Goal: Submit feedback/report problem

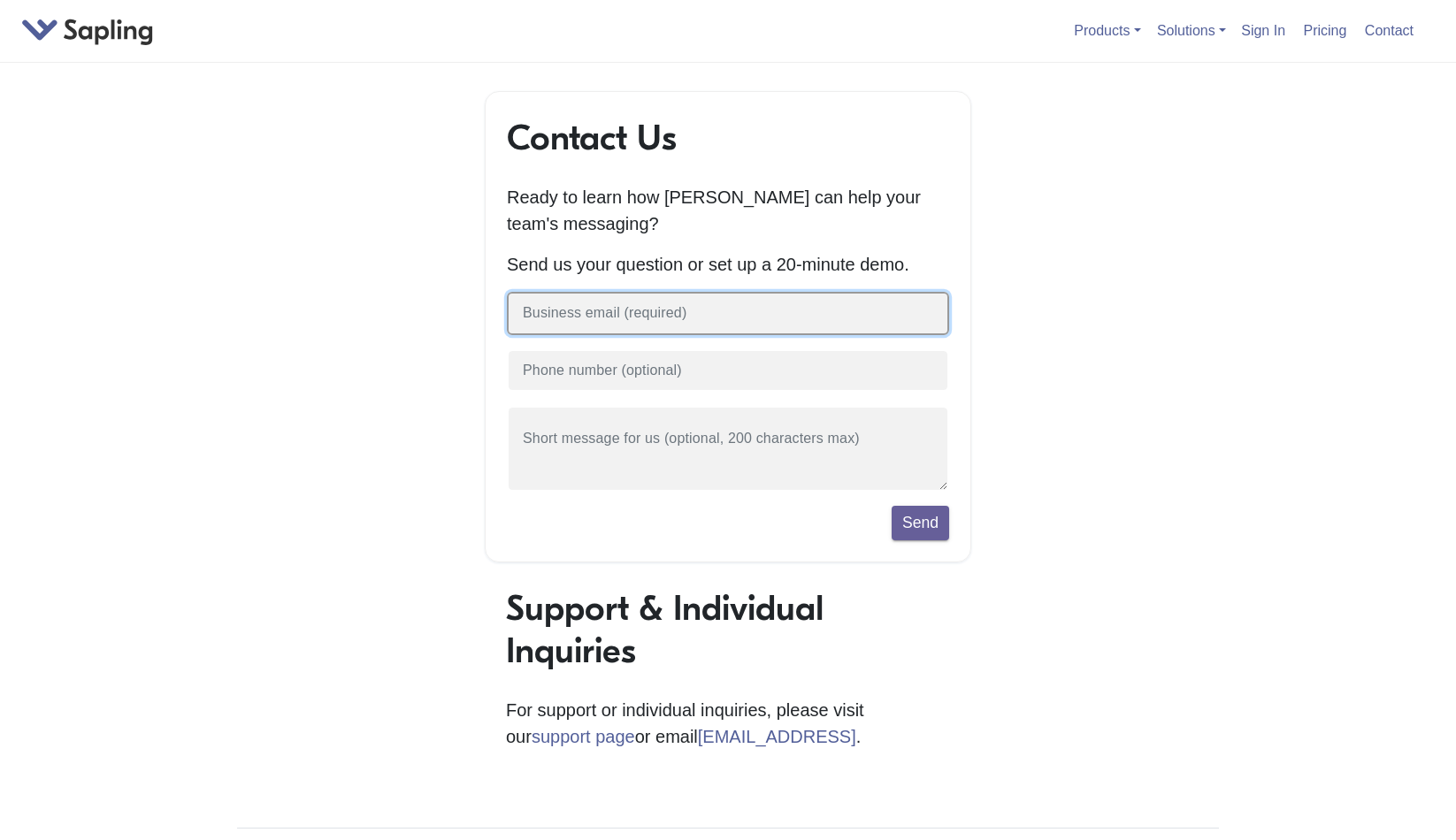
click at [641, 323] on input "text" at bounding box center [728, 314] width 442 height 43
click at [615, 320] on input "text" at bounding box center [728, 314] width 442 height 43
type input "[EMAIL_ADDRESS][PERSON_NAME][DOMAIN_NAME]"
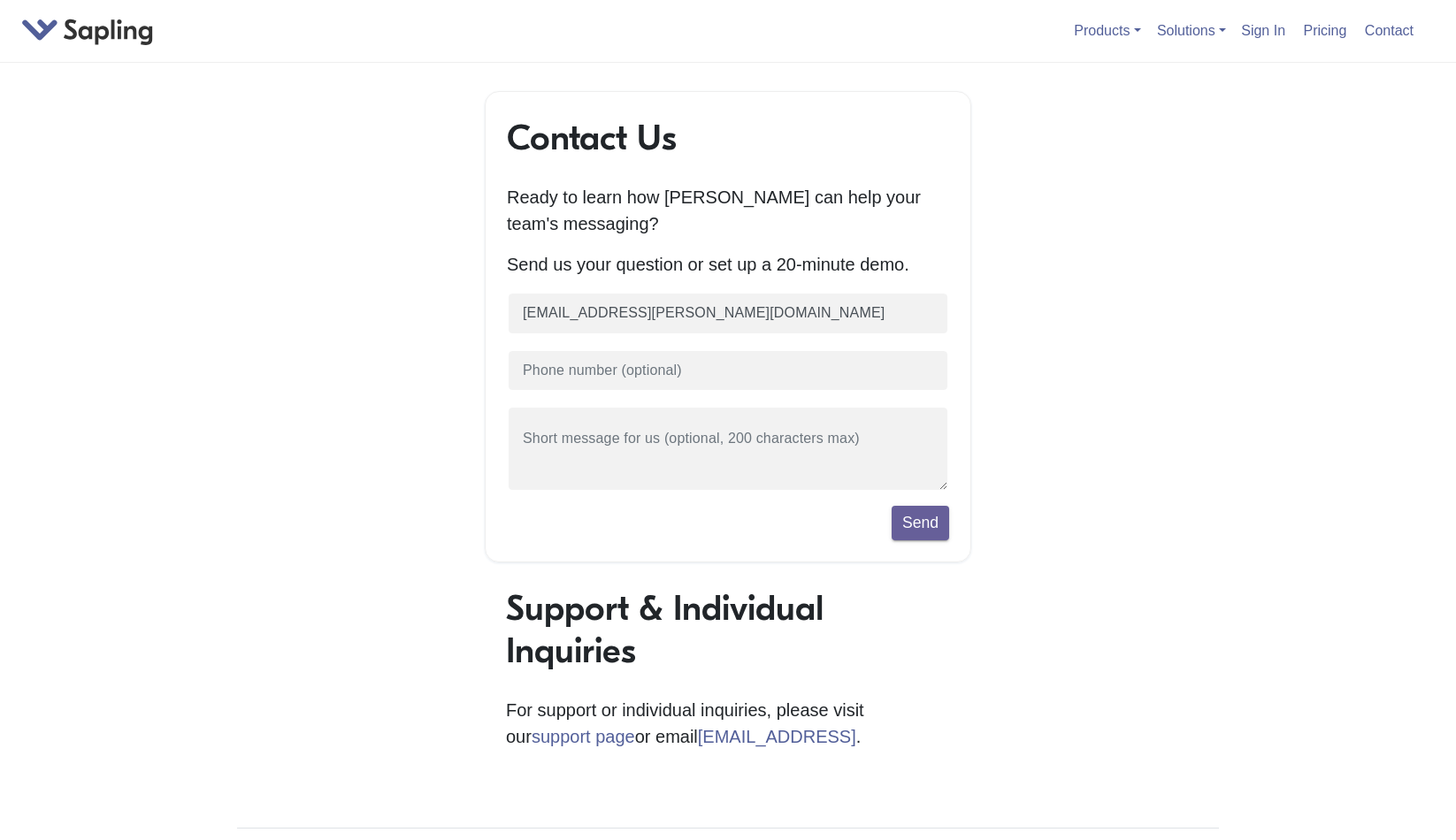
scroll to position [13, 16]
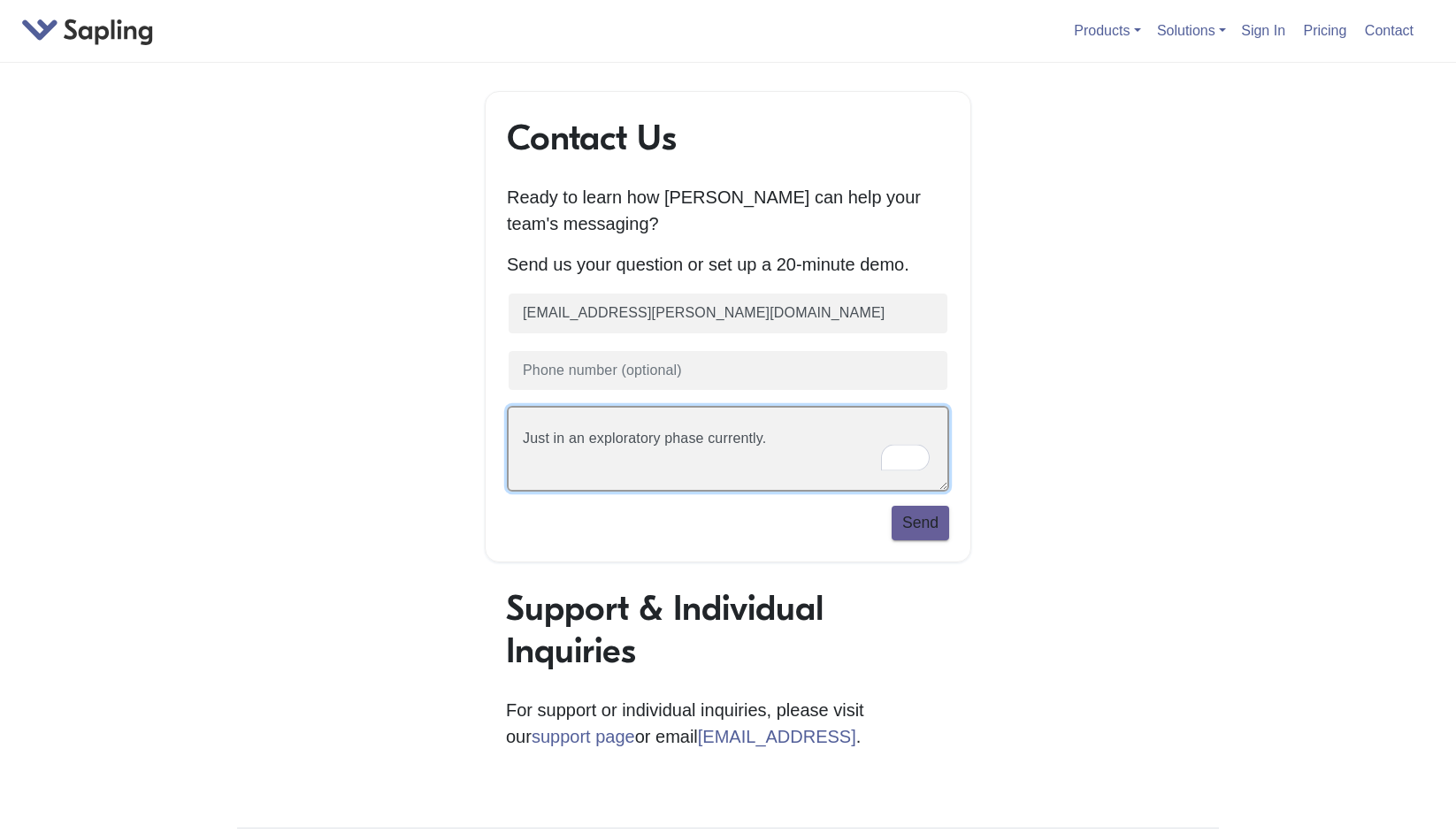
type textarea "Just in an exploratory phase currently."
click at [928, 531] on button "Send" at bounding box center [920, 522] width 57 height 33
